Goal: Transaction & Acquisition: Book appointment/travel/reservation

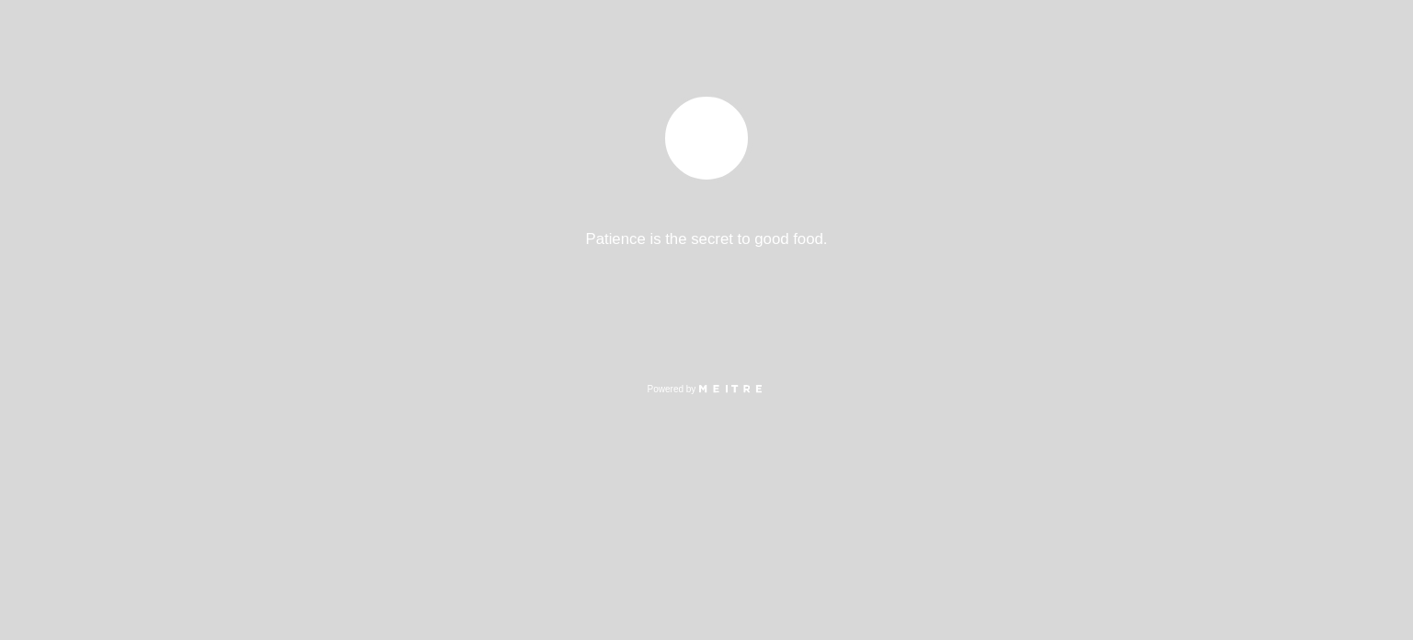
select select "es"
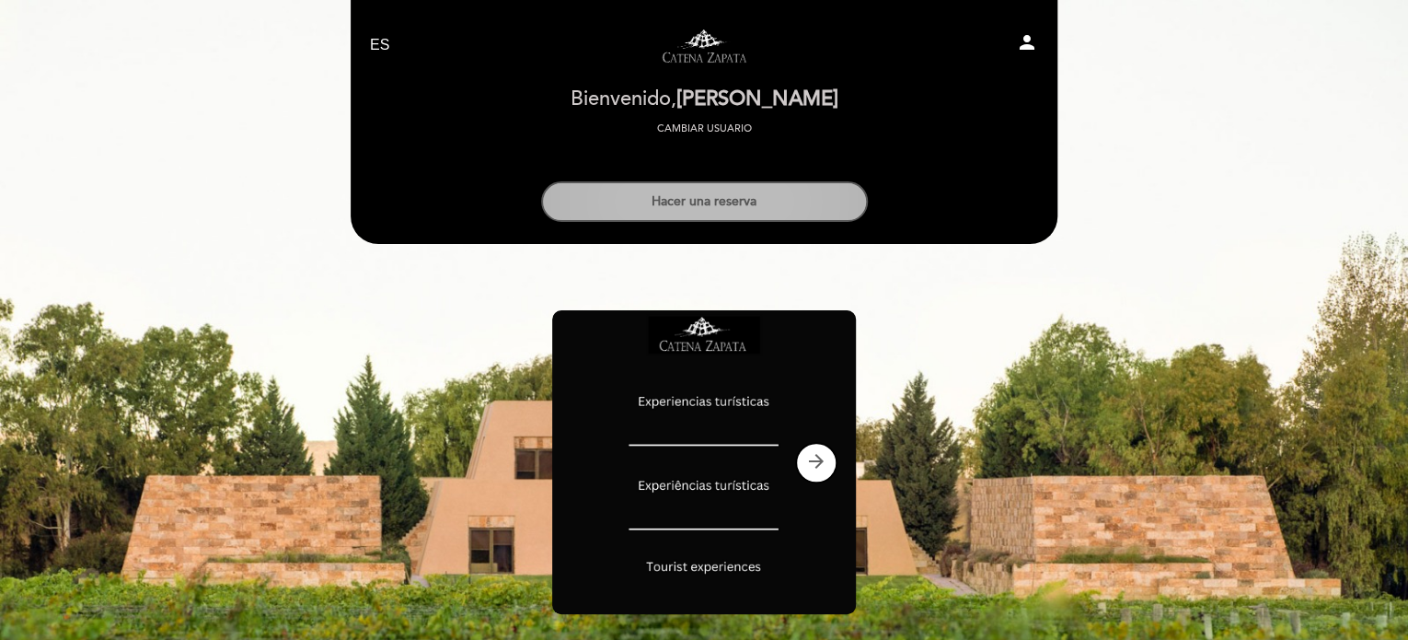
click at [692, 190] on button "Hacer una reserva" at bounding box center [704, 201] width 327 height 40
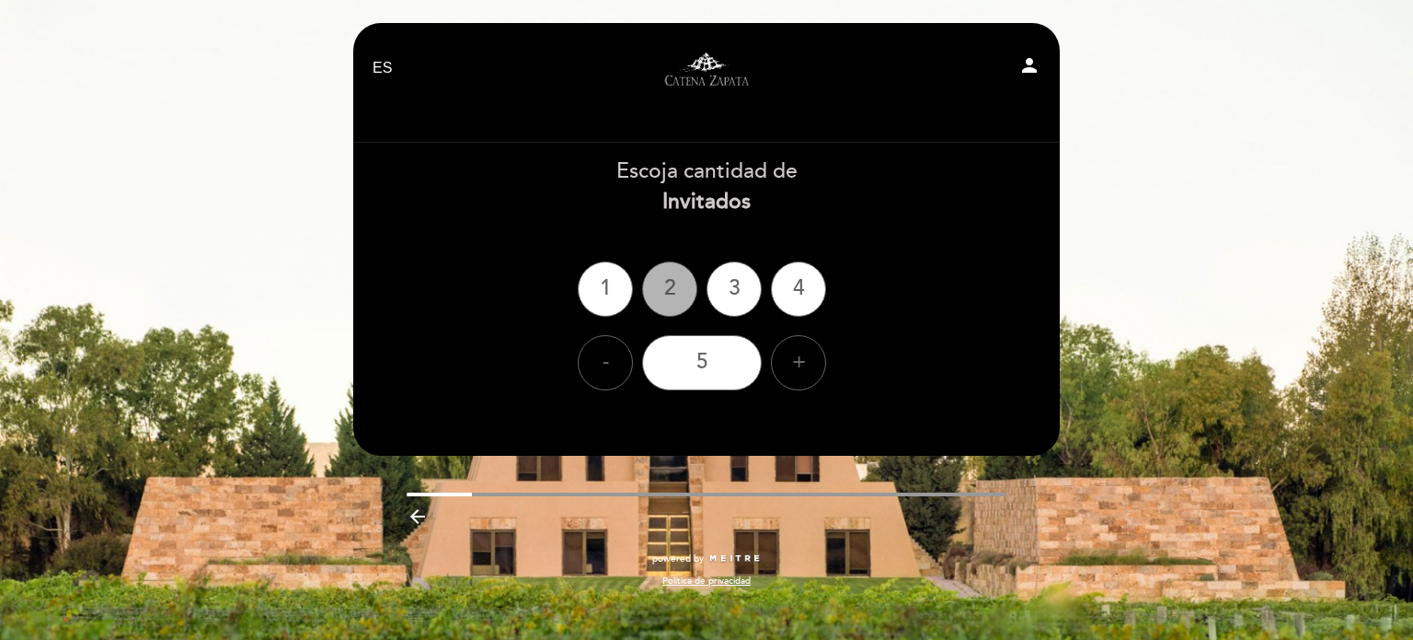
click at [674, 277] on div "2" at bounding box center [669, 288] width 55 height 55
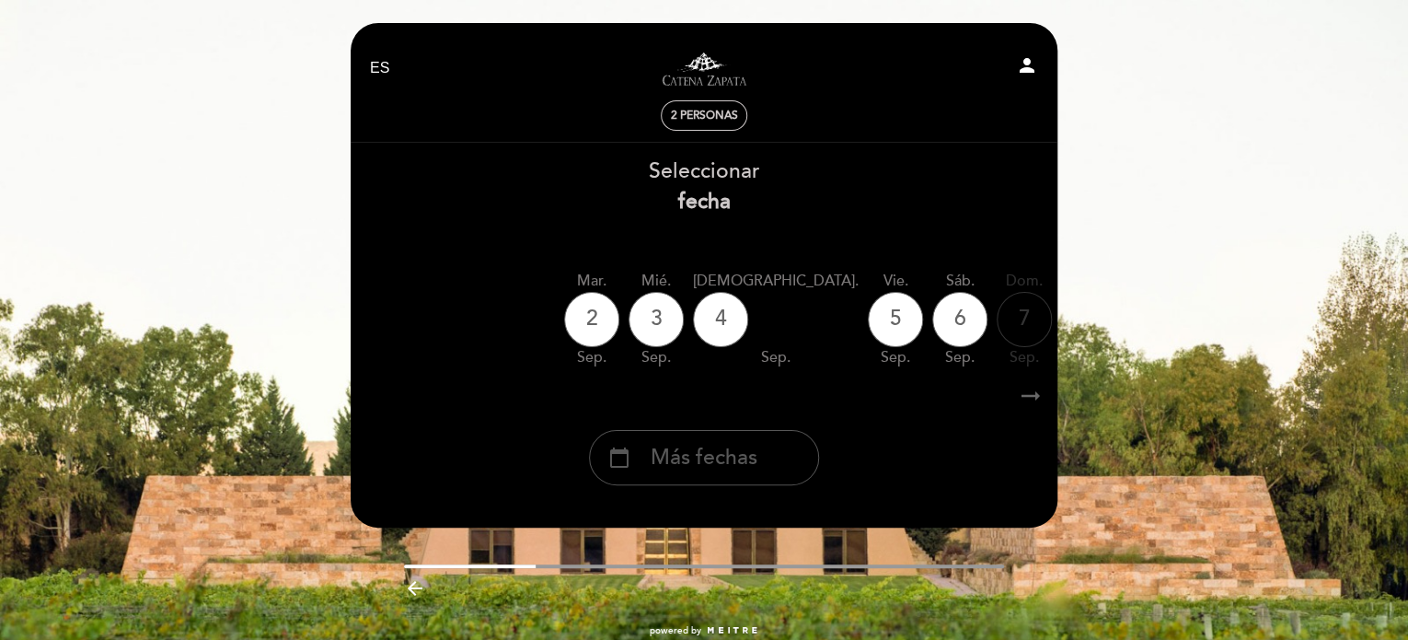
click at [707, 442] on div "calendar_today Más fechas" at bounding box center [704, 457] width 230 height 55
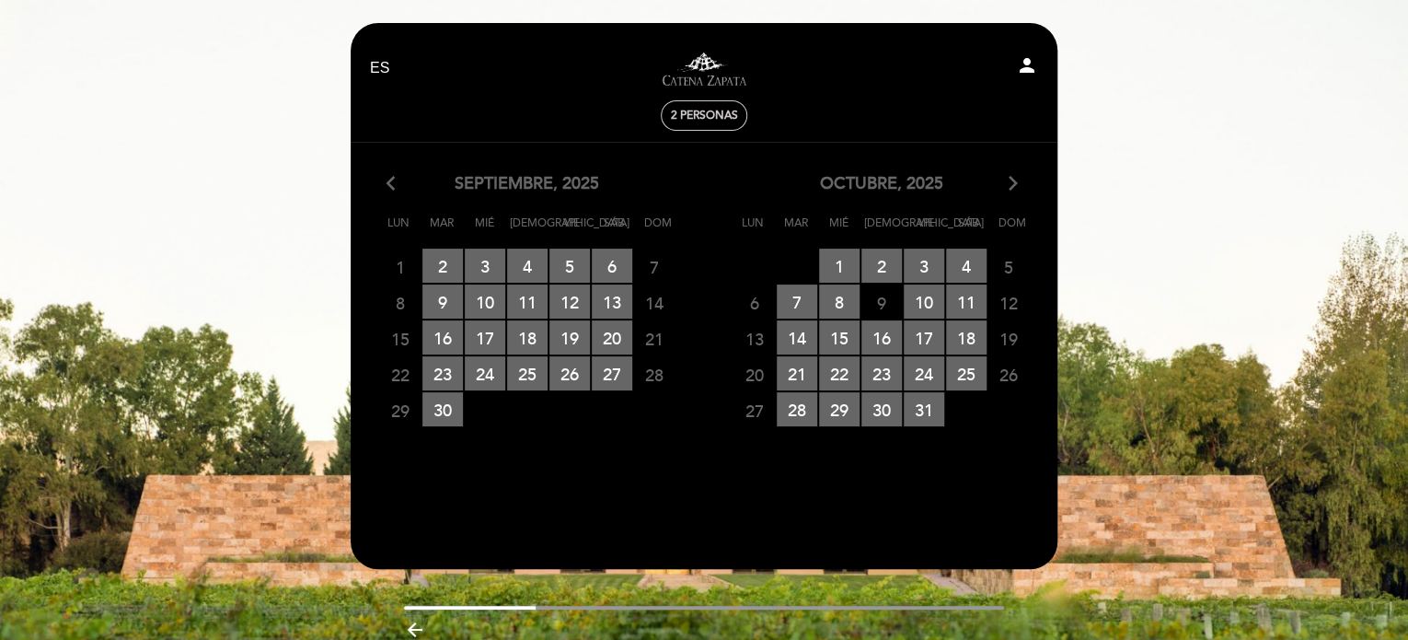
click at [1016, 177] on icon "arrow_forward_ios" at bounding box center [1013, 184] width 17 height 24
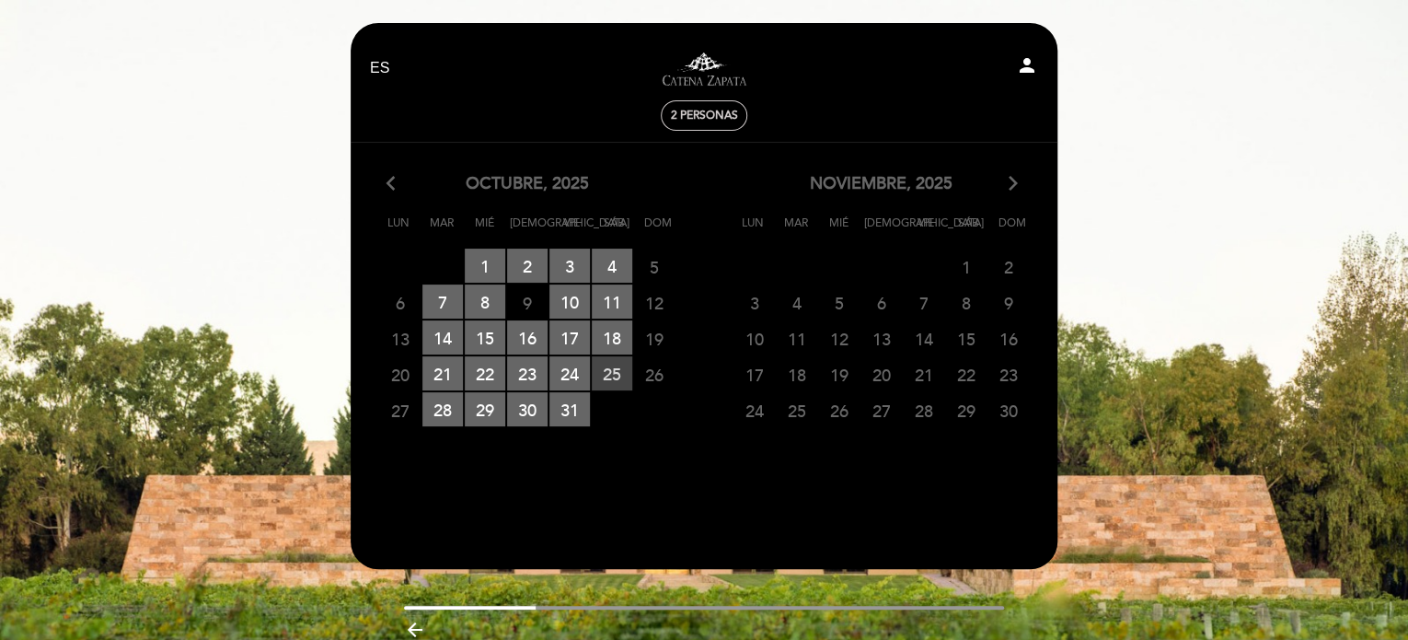
click at [609, 381] on span "25 RESERVAS DISPONIBLES" at bounding box center [612, 373] width 40 height 34
click at [615, 368] on span "25 RESERVAS DISPONIBLES" at bounding box center [612, 373] width 40 height 34
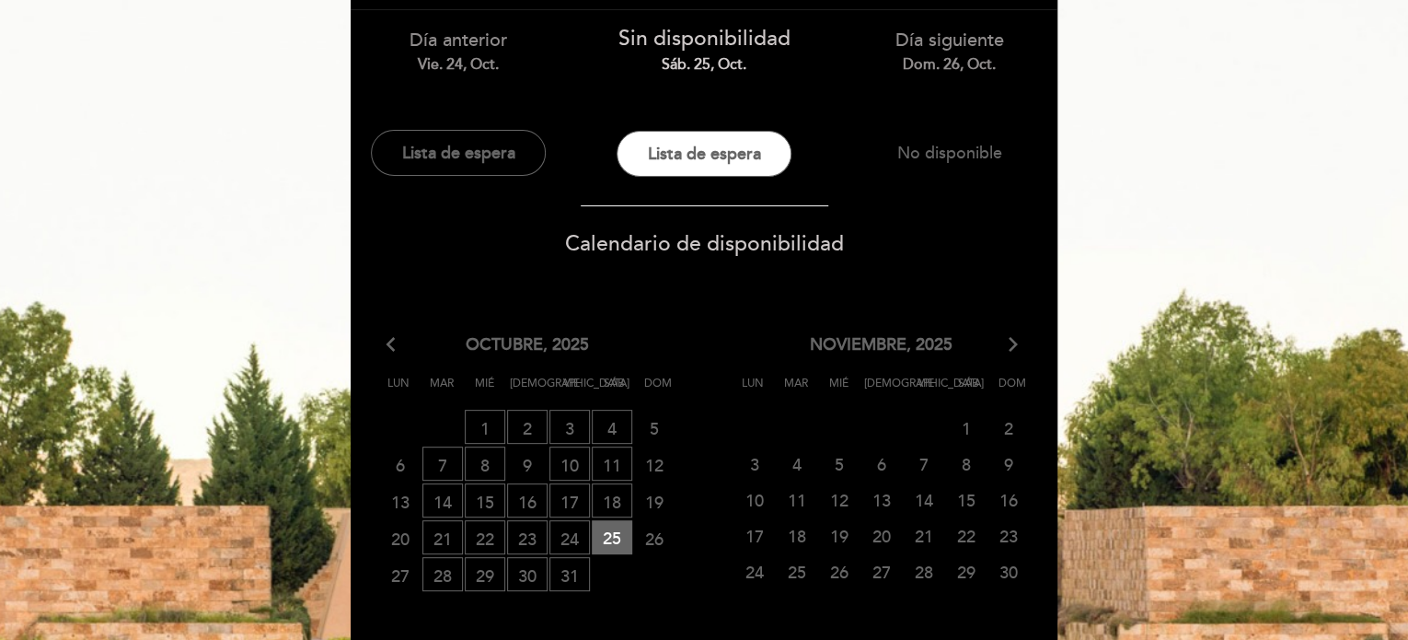
scroll to position [131, 0]
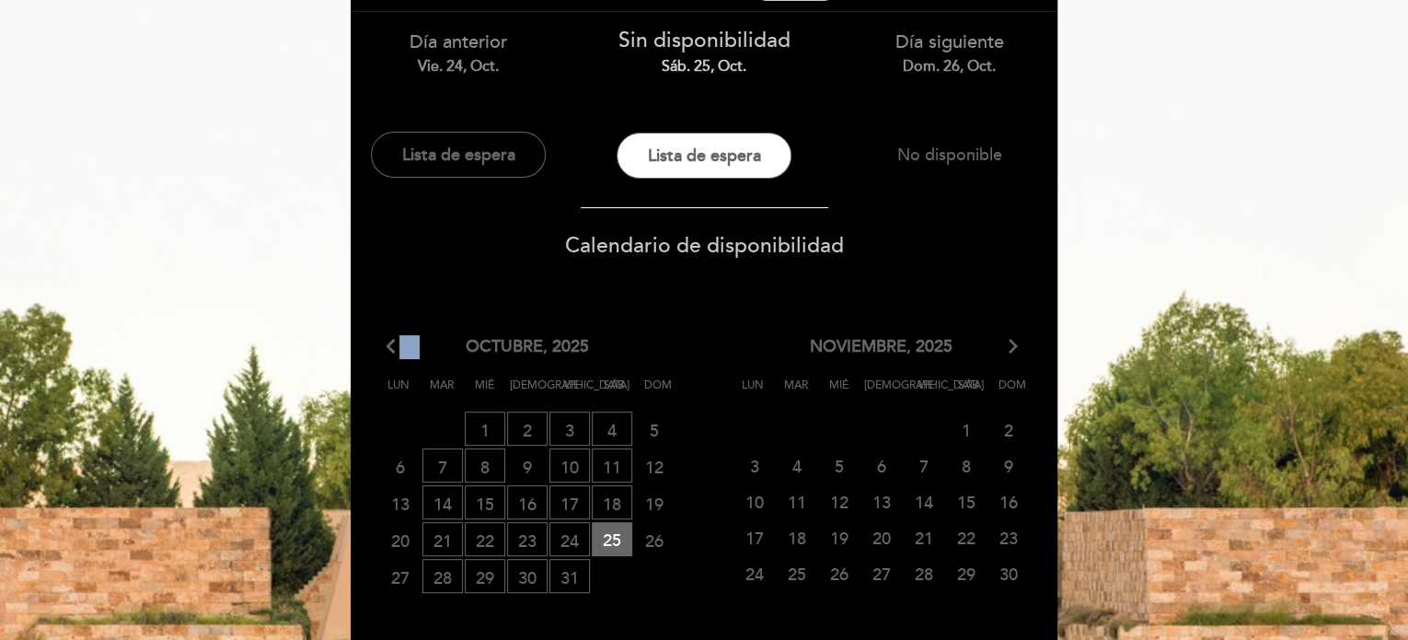
drag, startPoint x: 405, startPoint y: 352, endPoint x: 394, endPoint y: 349, distance: 11.4
click at [394, 349] on div "arrow_back_ios octubre, 2025 arrow_forward_ios" at bounding box center [527, 347] width 354 height 24
click at [394, 349] on icon "arrow_back_ios" at bounding box center [394, 347] width 17 height 24
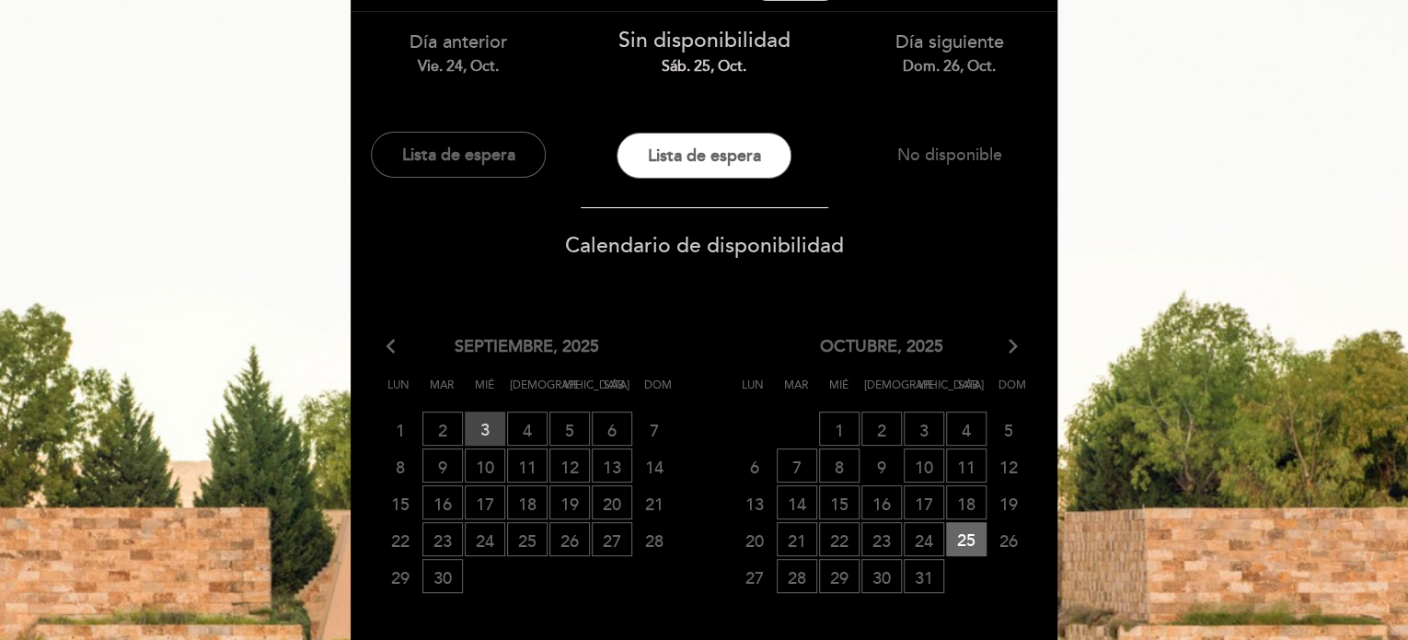
click at [486, 426] on span "3 RESERVAS DISPONIBLES" at bounding box center [485, 428] width 40 height 34
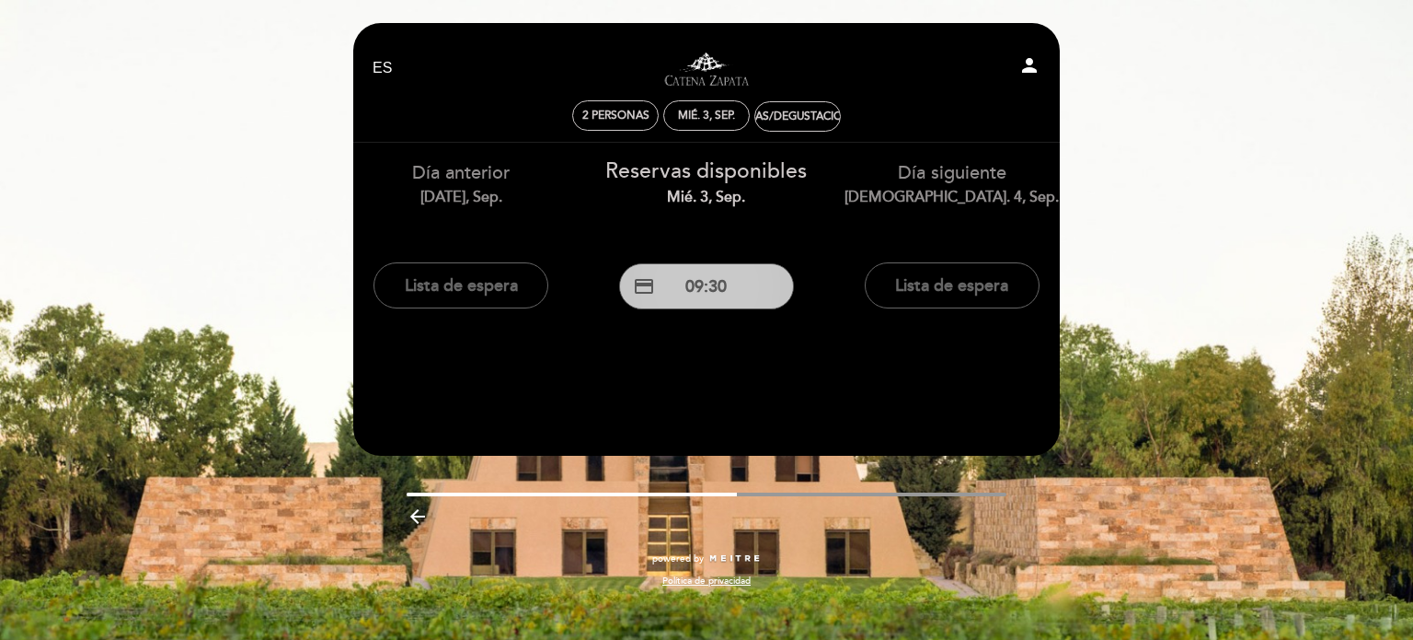
click at [703, 274] on button "credit_card 09:30" at bounding box center [706, 286] width 175 height 46
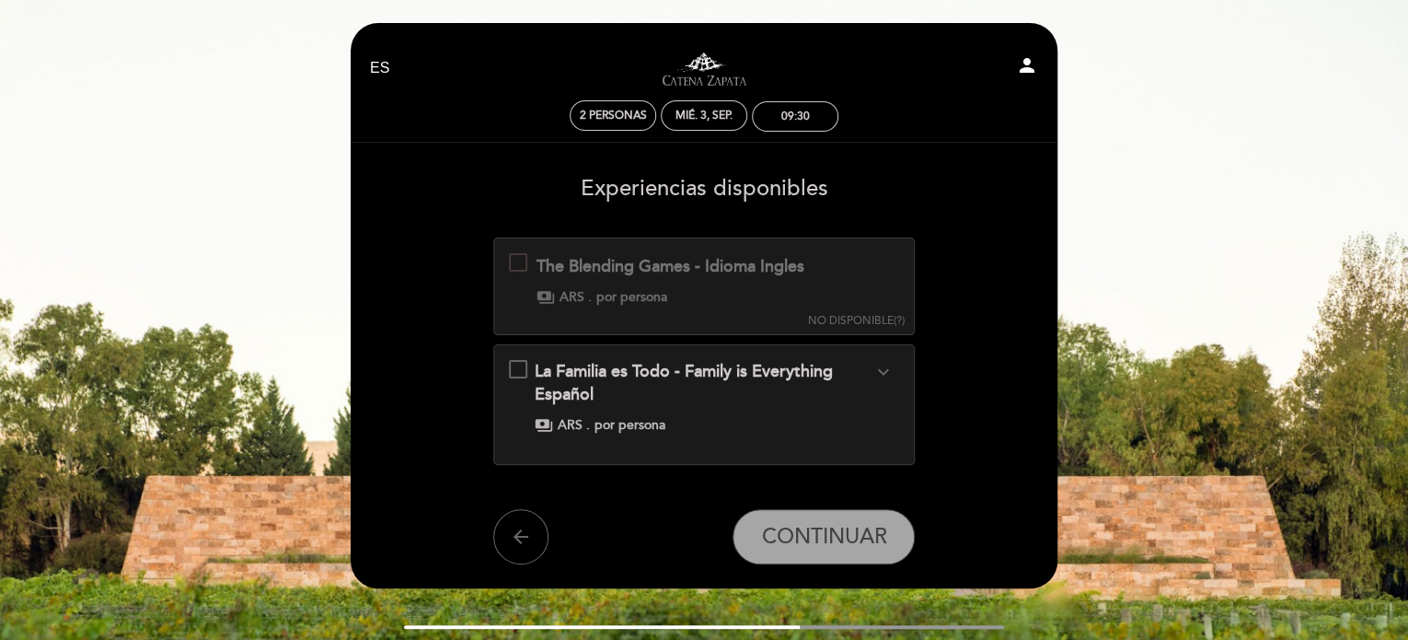
click at [890, 371] on icon "expand_more" at bounding box center [882, 372] width 22 height 22
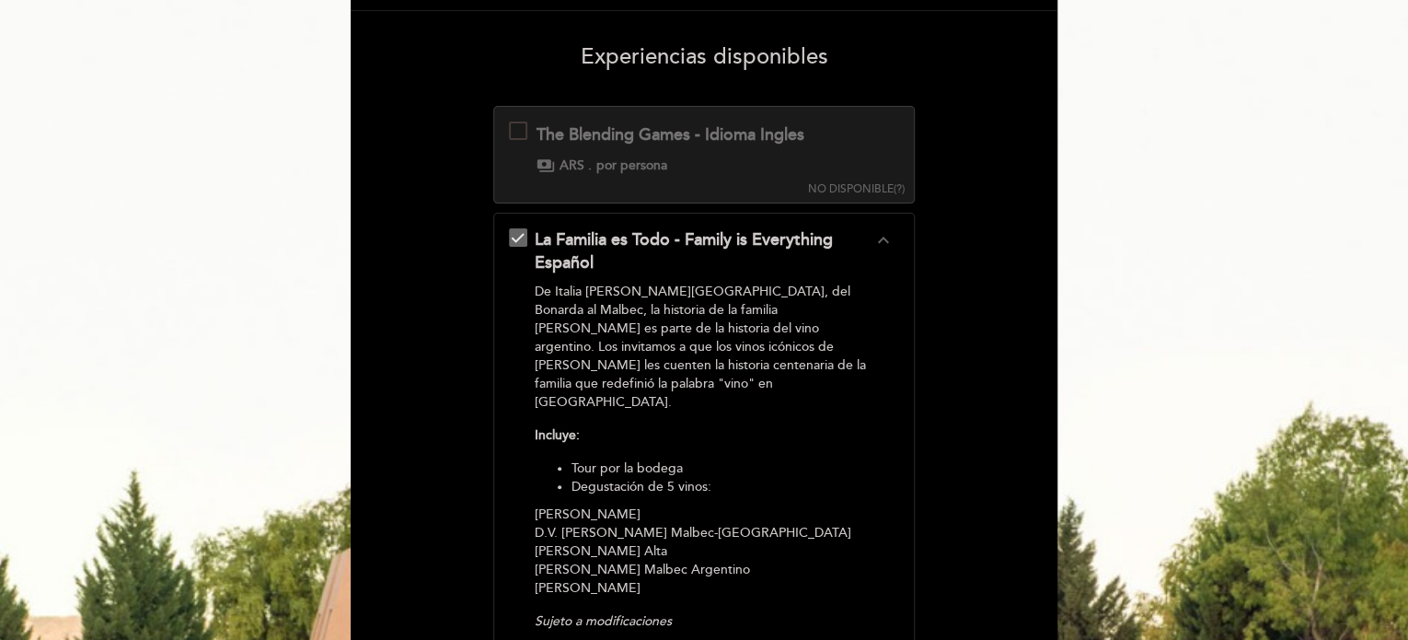
scroll to position [133, 0]
click at [612, 170] on span "por persona" at bounding box center [631, 165] width 71 height 18
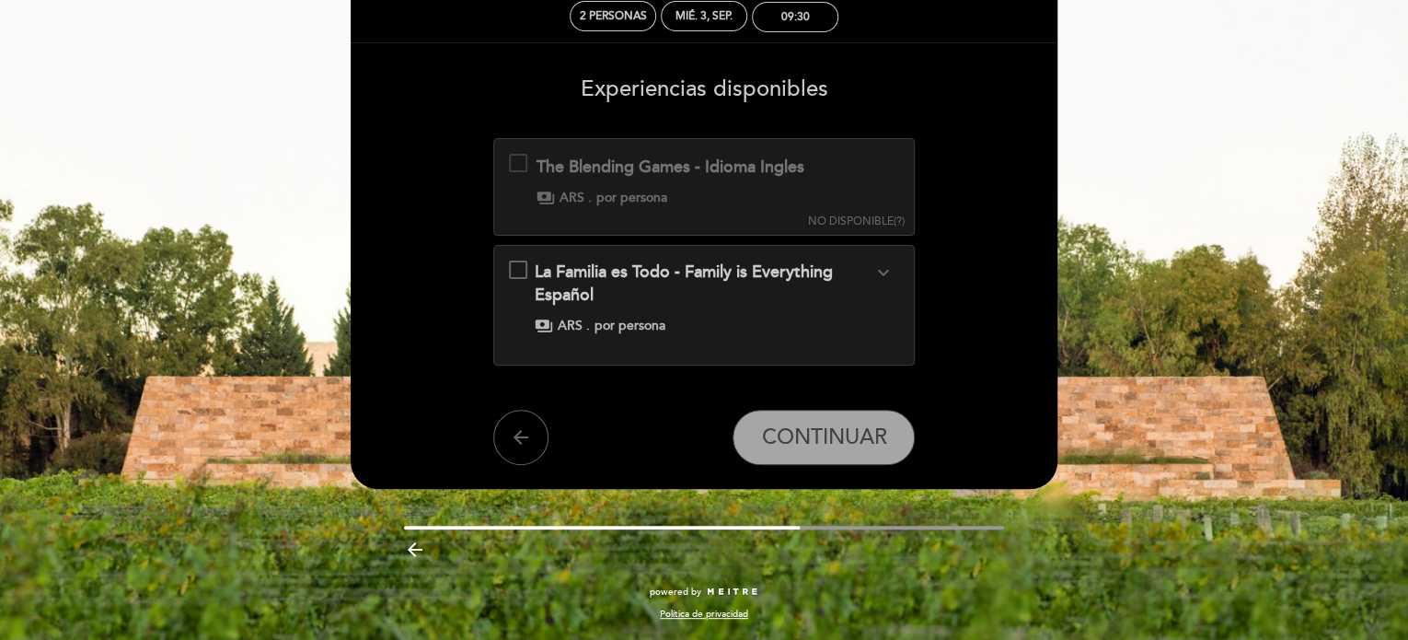
scroll to position [98, 0]
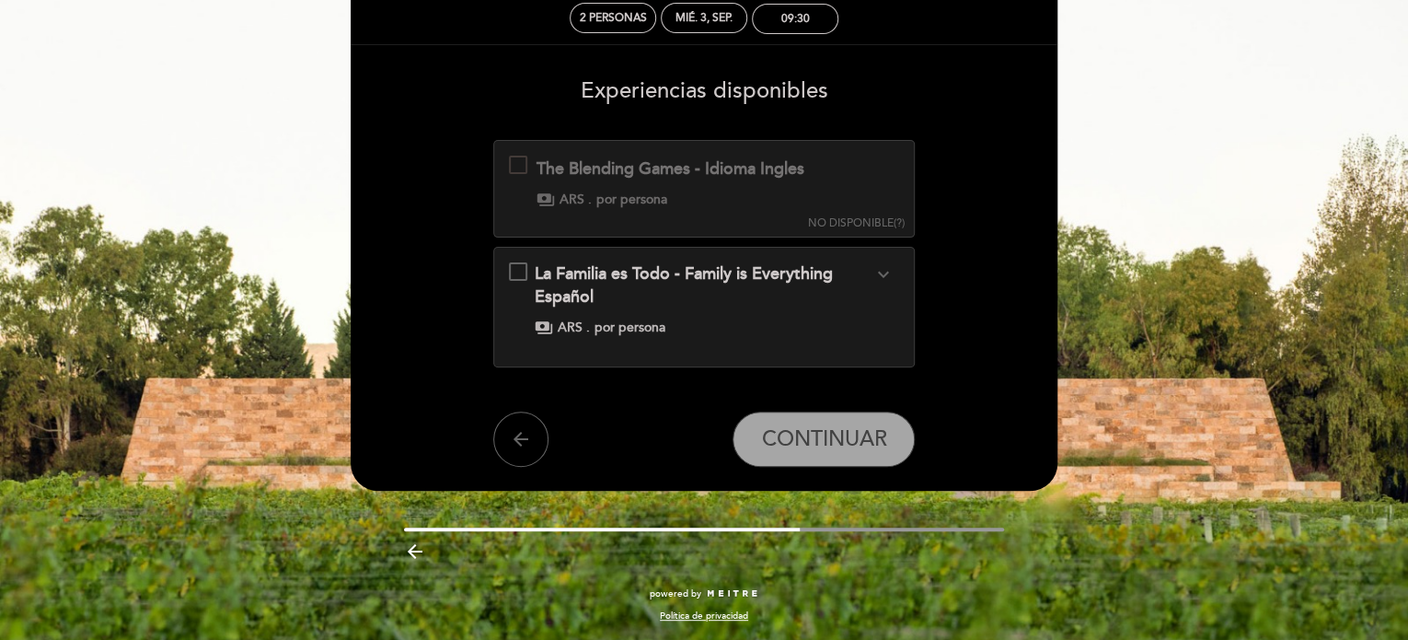
click at [624, 183] on div "The Blending Games - Idioma Ingles Esta experiencia no está disponible para la …" at bounding box center [656, 182] width 295 height 52
click at [512, 433] on icon "arrow_back" at bounding box center [521, 439] width 22 height 22
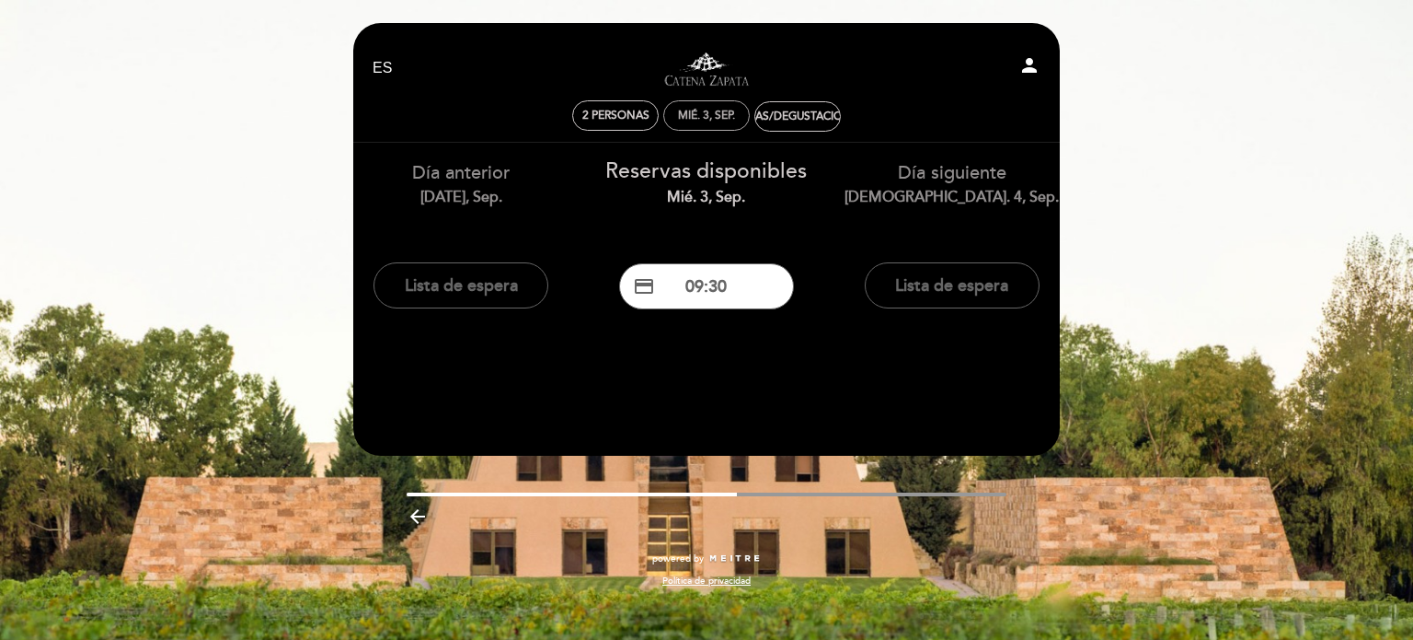
click at [688, 120] on div "mié. 3, sep." at bounding box center [706, 116] width 57 height 14
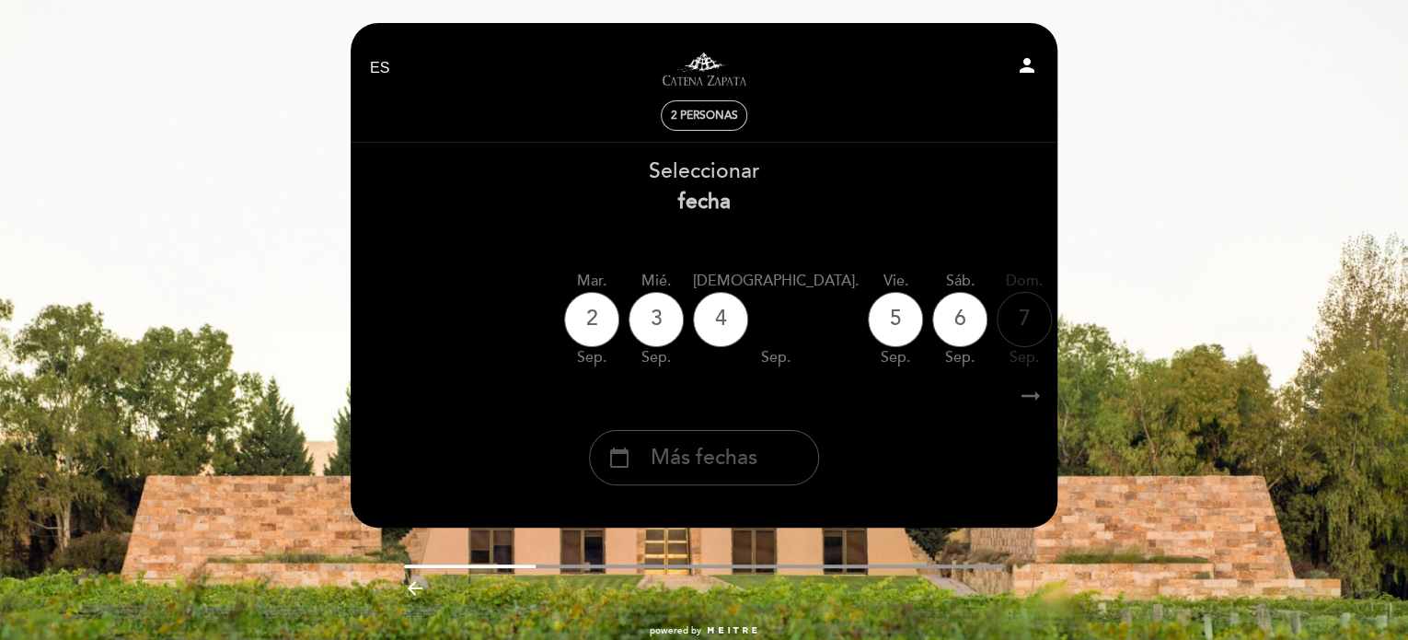
click at [716, 456] on span "Más fechas" at bounding box center [704, 458] width 107 height 30
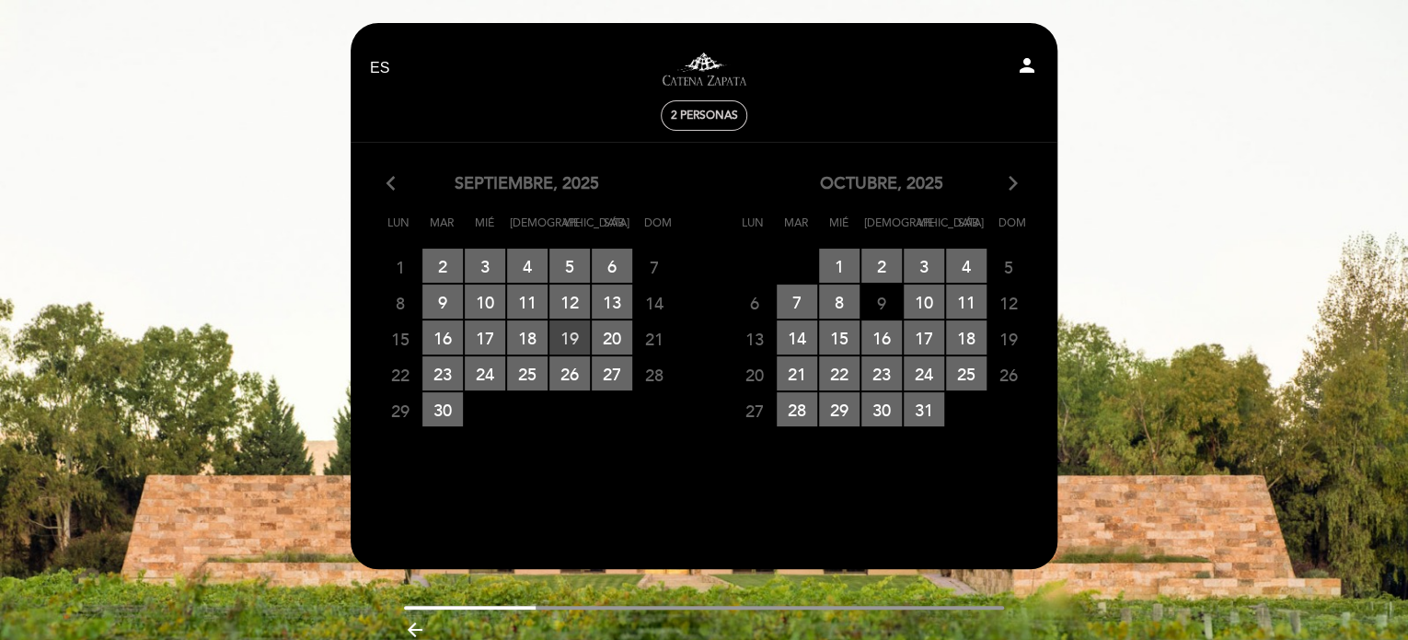
click at [564, 330] on span "19 RESERVAS DISPONIBLES" at bounding box center [569, 337] width 40 height 34
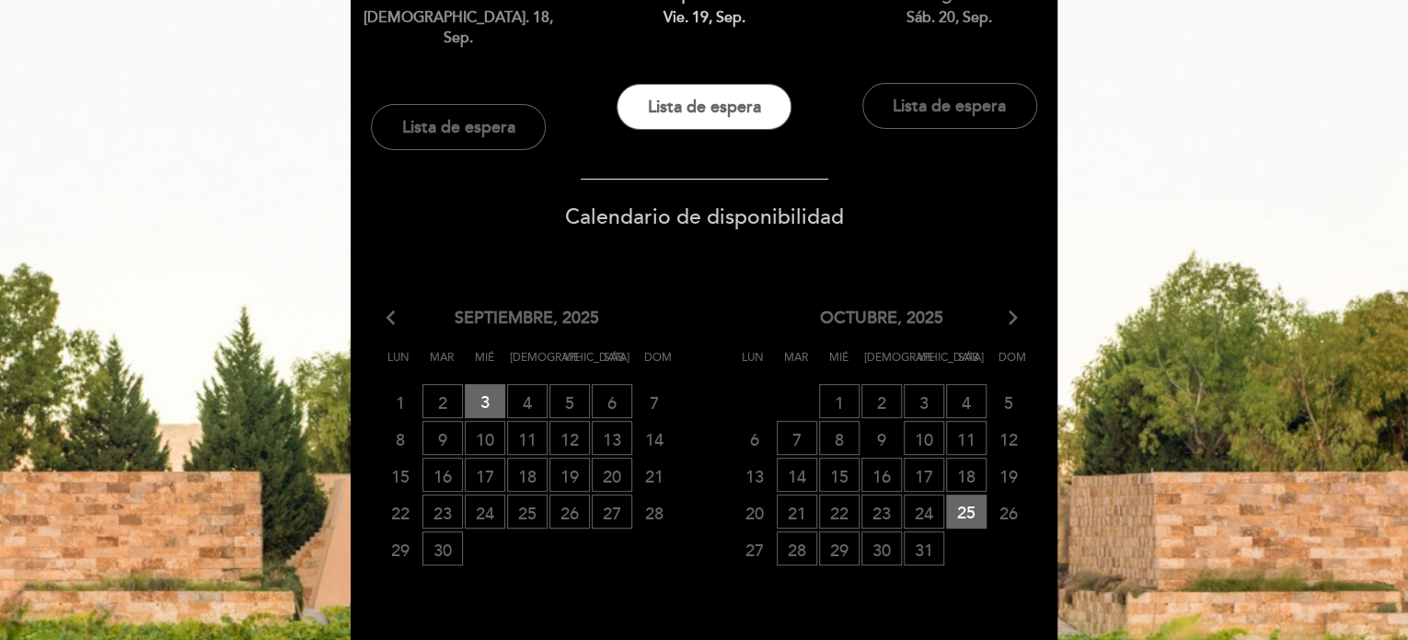
scroll to position [180, 0]
click at [960, 493] on span "25 RESERVAS DISPONIBLES" at bounding box center [966, 510] width 40 height 34
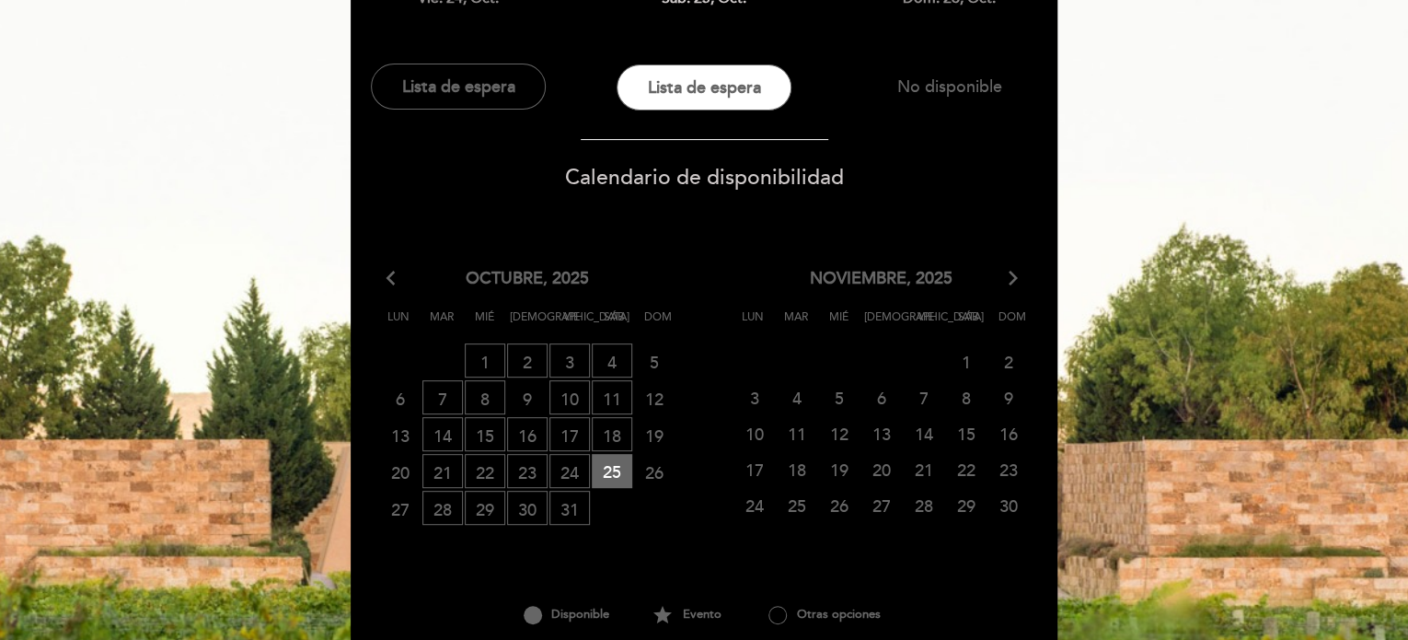
scroll to position [199, 0]
click at [605, 459] on span "25 RESERVAS DISPONIBLES" at bounding box center [612, 471] width 40 height 34
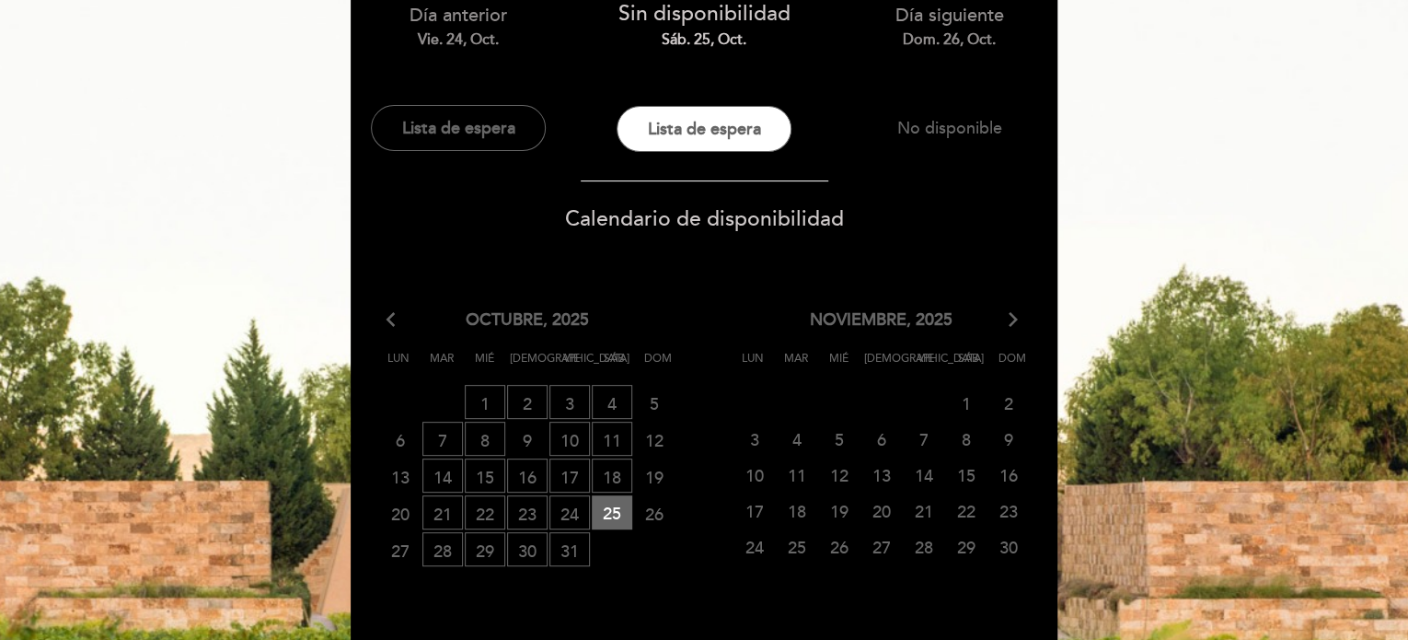
scroll to position [158, 0]
click at [397, 316] on icon "arrow_back_ios" at bounding box center [394, 319] width 17 height 24
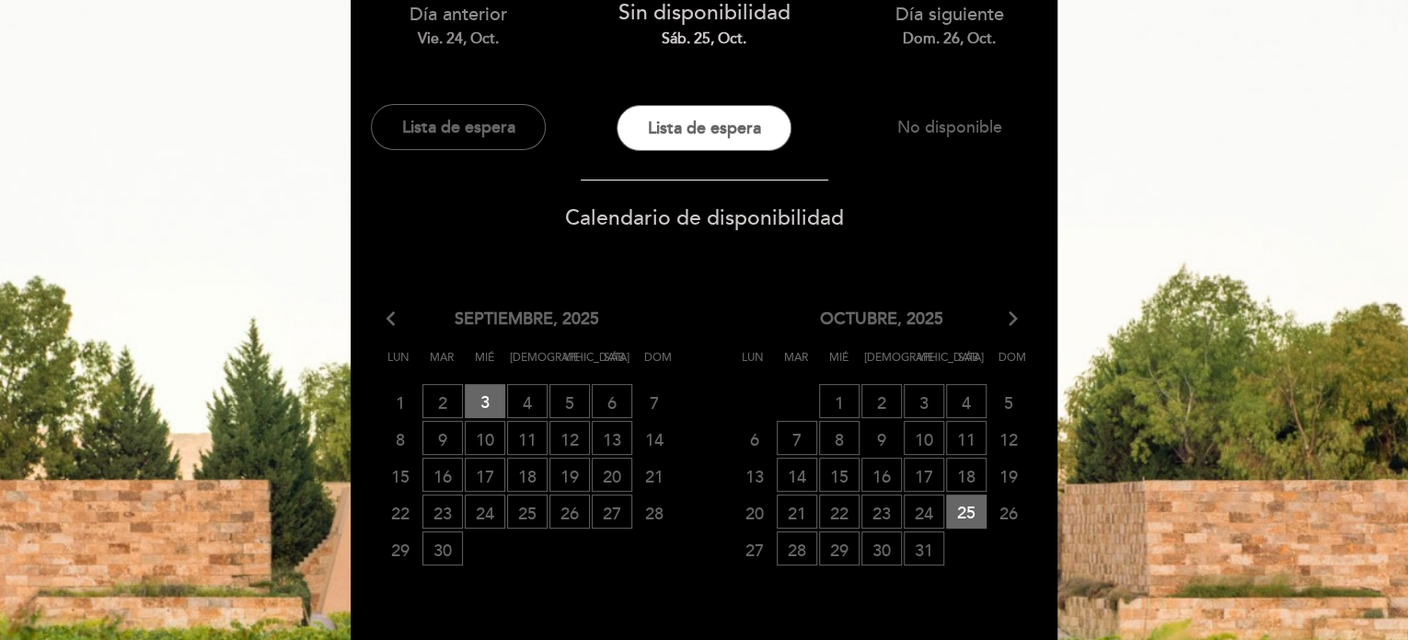
click at [397, 316] on icon "arrow_back_ios" at bounding box center [394, 319] width 17 height 24
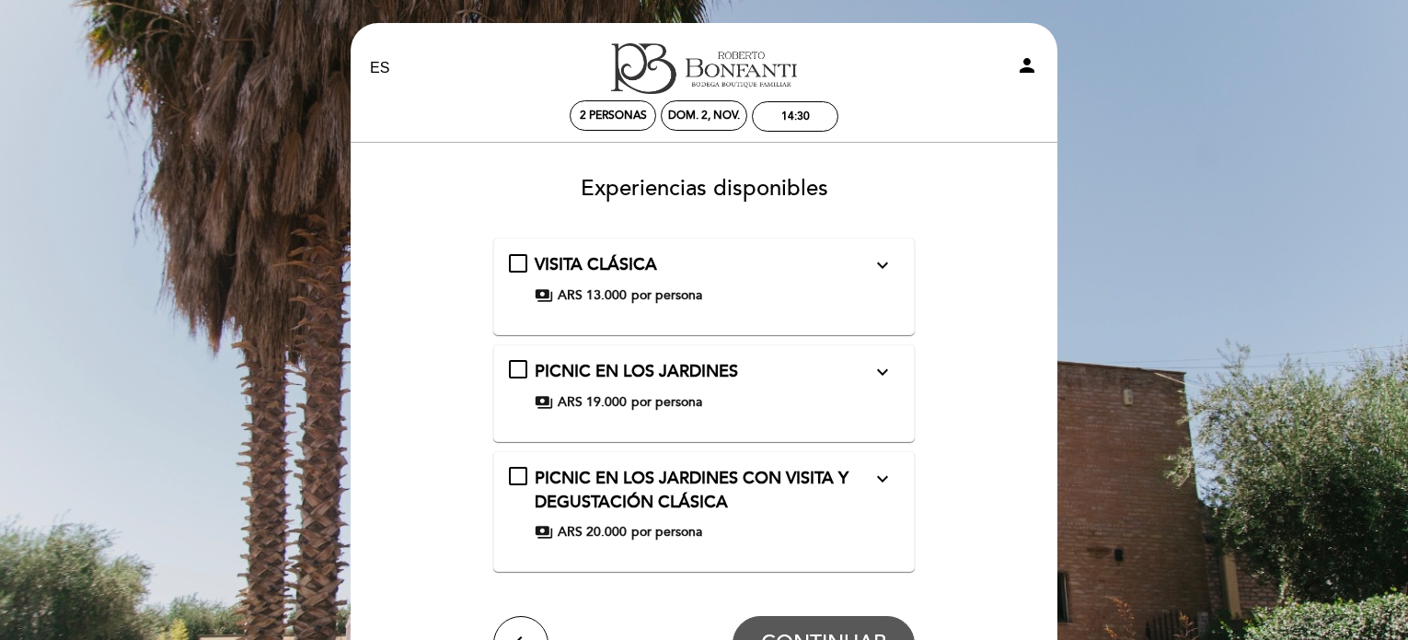
select select "es"
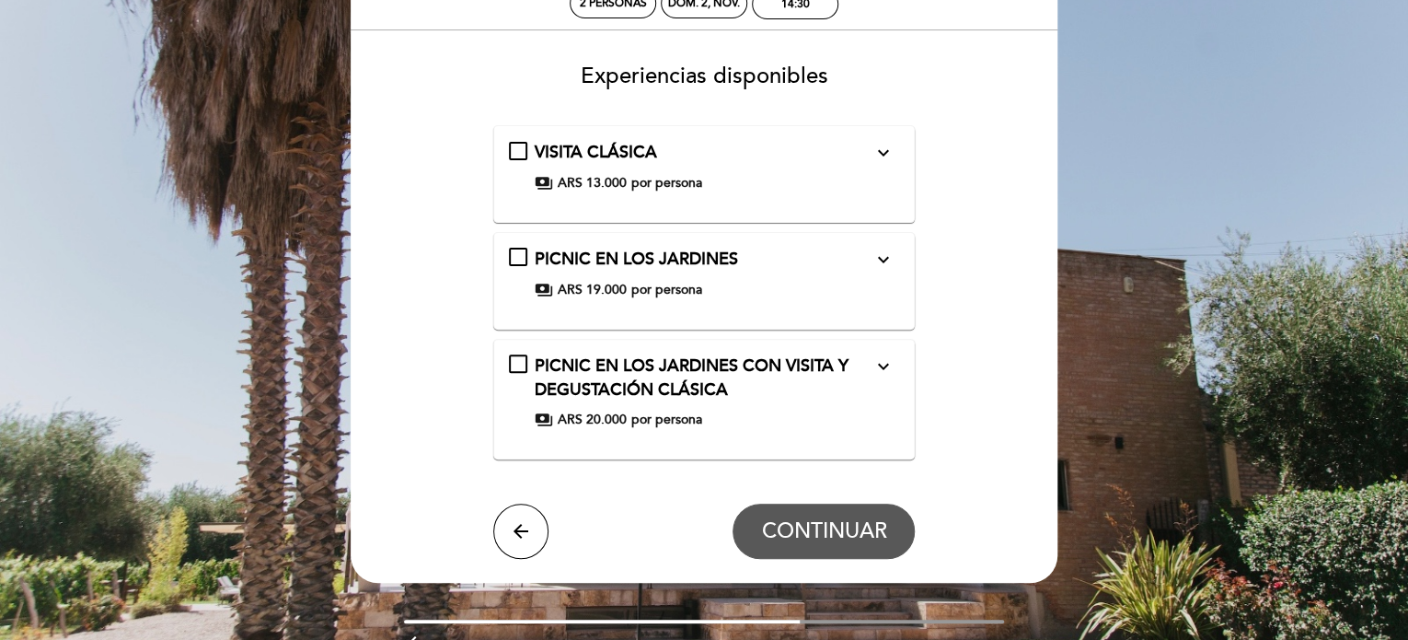
scroll to position [113, 0]
